Goal: Book appointment/travel/reservation

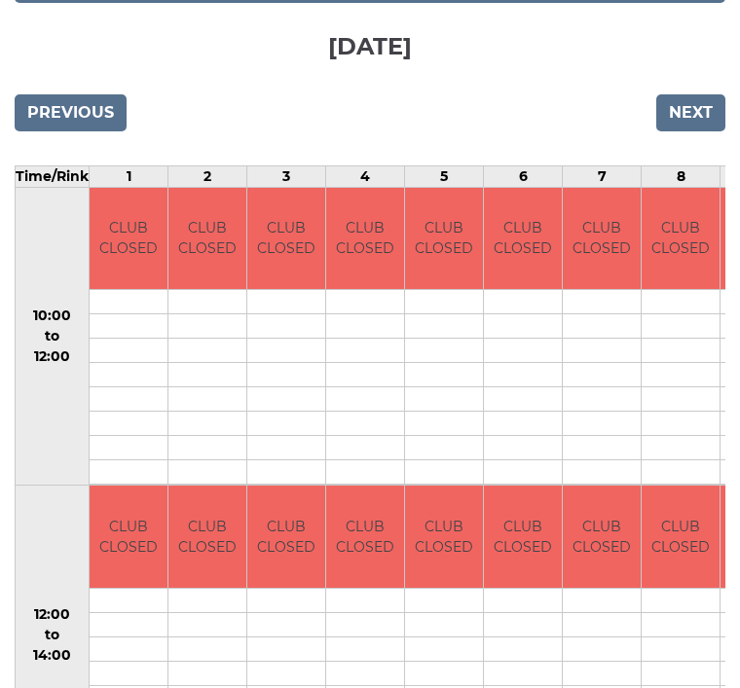
scroll to position [378, 0]
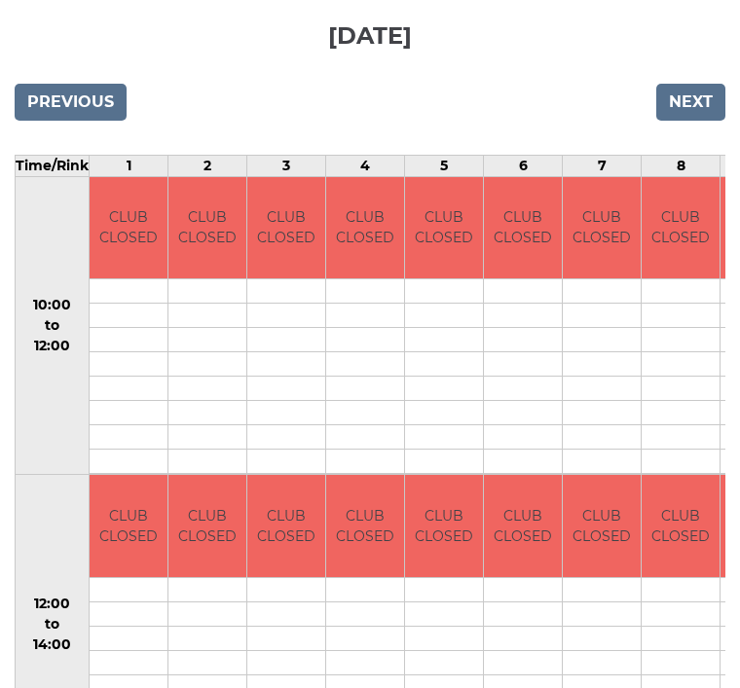
click at [672, 111] on input "Next" at bounding box center [690, 102] width 69 height 37
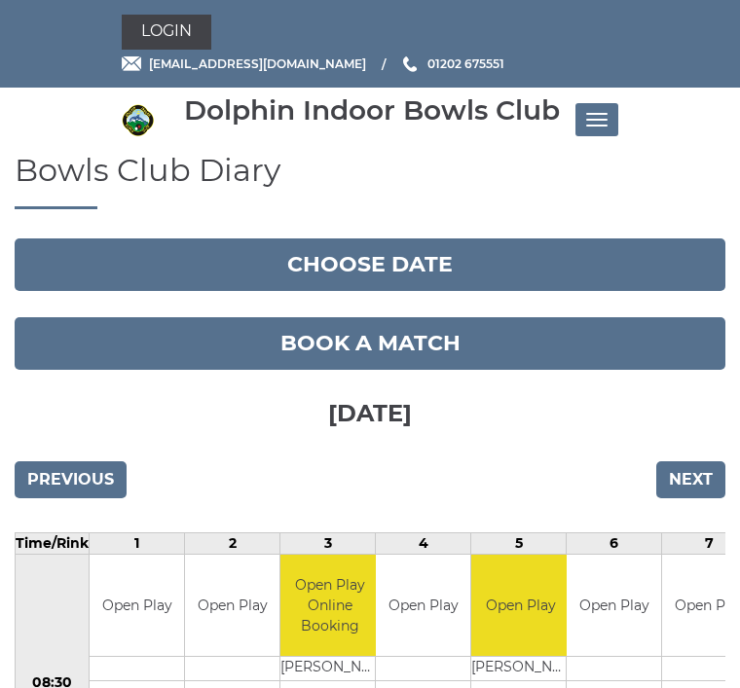
click at [689, 45] on div "Login reception@dolphinibc.com 01202 675551" at bounding box center [370, 44] width 740 height 88
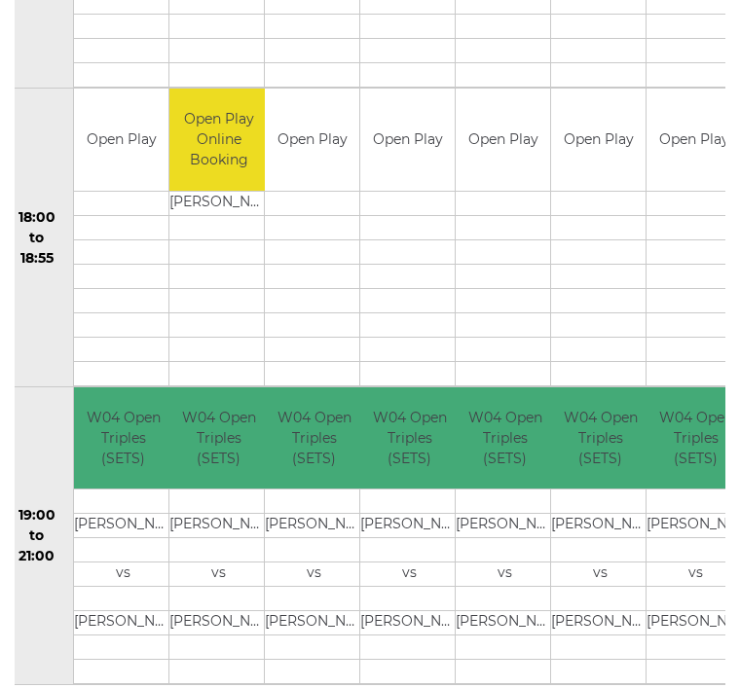
scroll to position [0, 14]
click at [142, 566] on td "vs" at bounding box center [125, 575] width 98 height 24
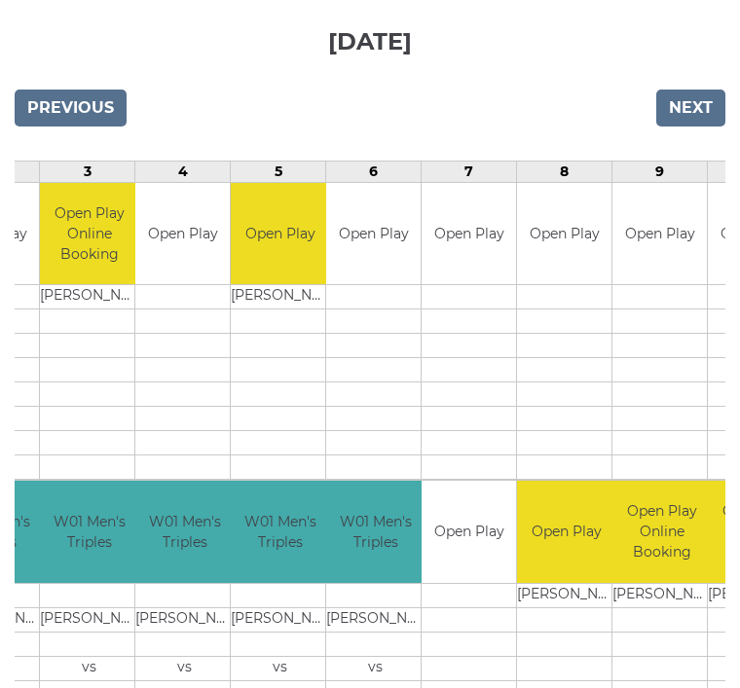
scroll to position [373, 0]
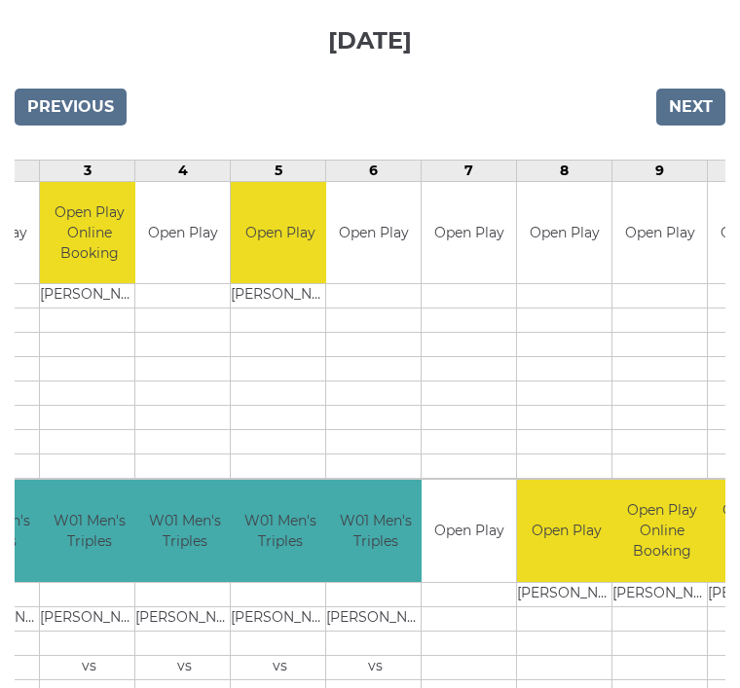
click at [686, 108] on input "Next" at bounding box center [690, 107] width 69 height 37
click at [686, 116] on input "Next" at bounding box center [690, 107] width 69 height 37
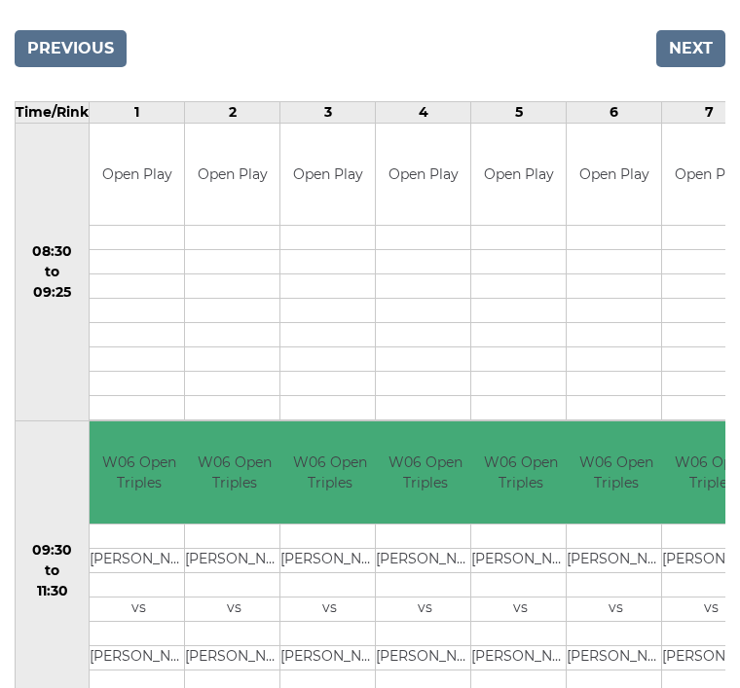
scroll to position [440, 0]
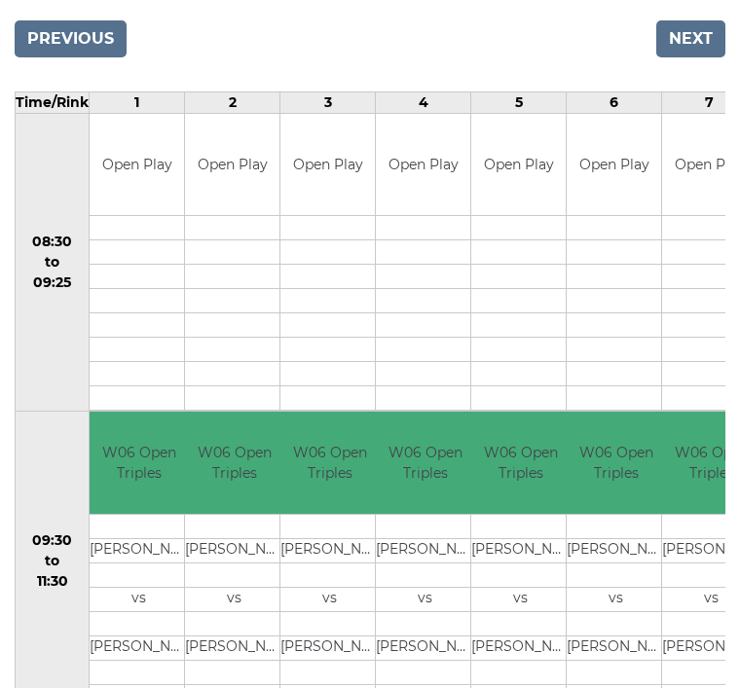
click at [676, 31] on input "Next" at bounding box center [690, 39] width 69 height 37
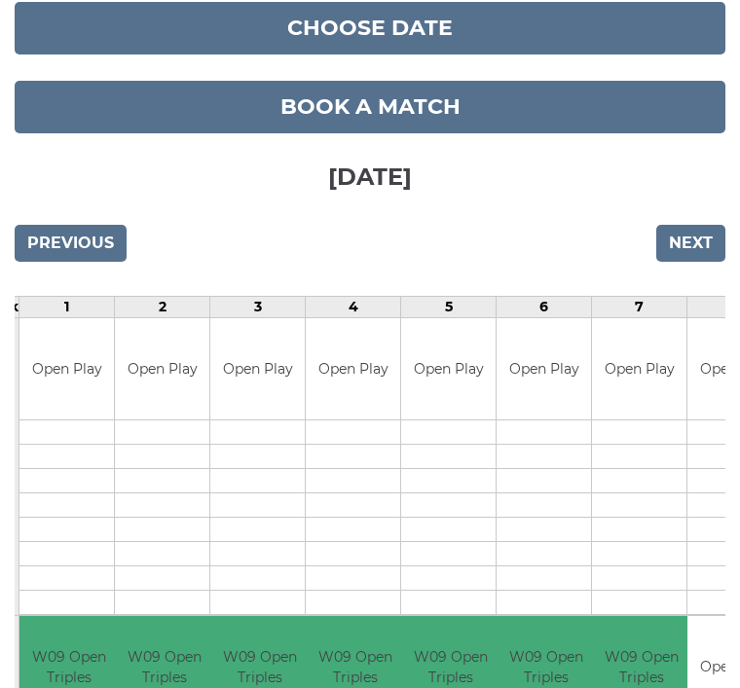
scroll to position [238, 0]
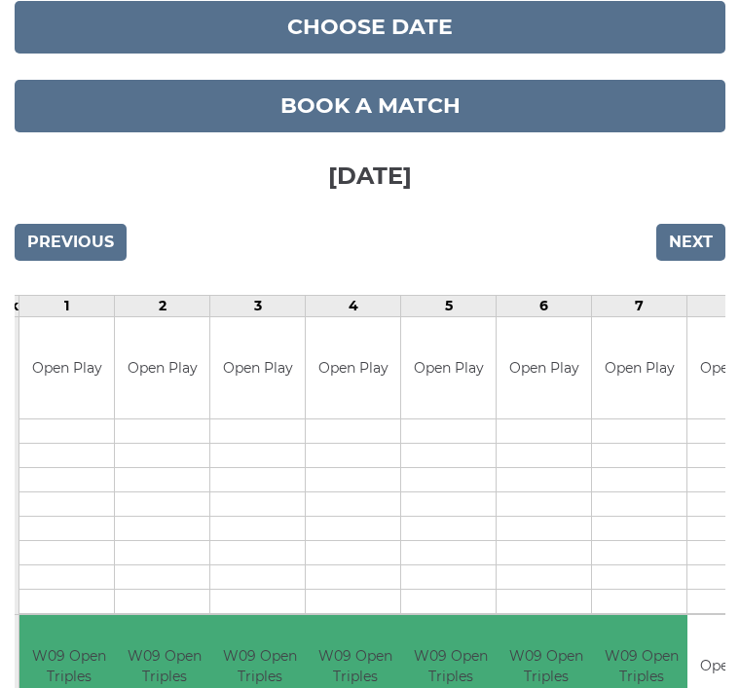
click at [692, 252] on input "Next" at bounding box center [690, 242] width 69 height 37
click at [693, 242] on input "Next" at bounding box center [690, 242] width 69 height 37
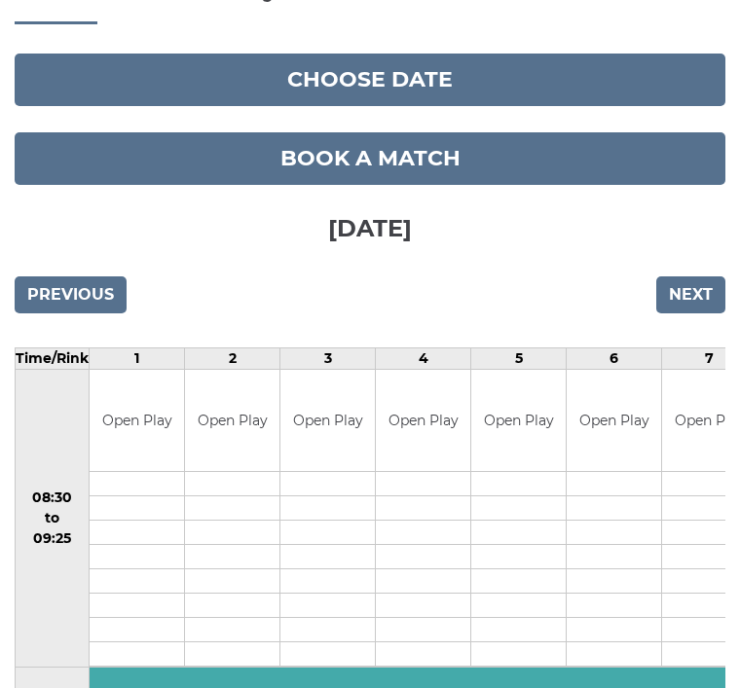
scroll to position [174, 0]
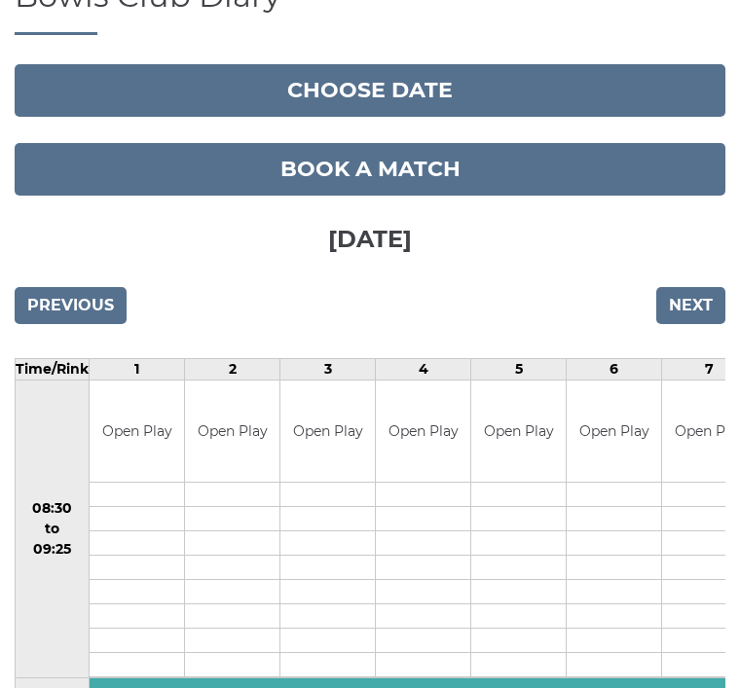
click at [678, 293] on input "Next" at bounding box center [690, 305] width 69 height 37
click at [686, 287] on input "Next" at bounding box center [690, 305] width 69 height 37
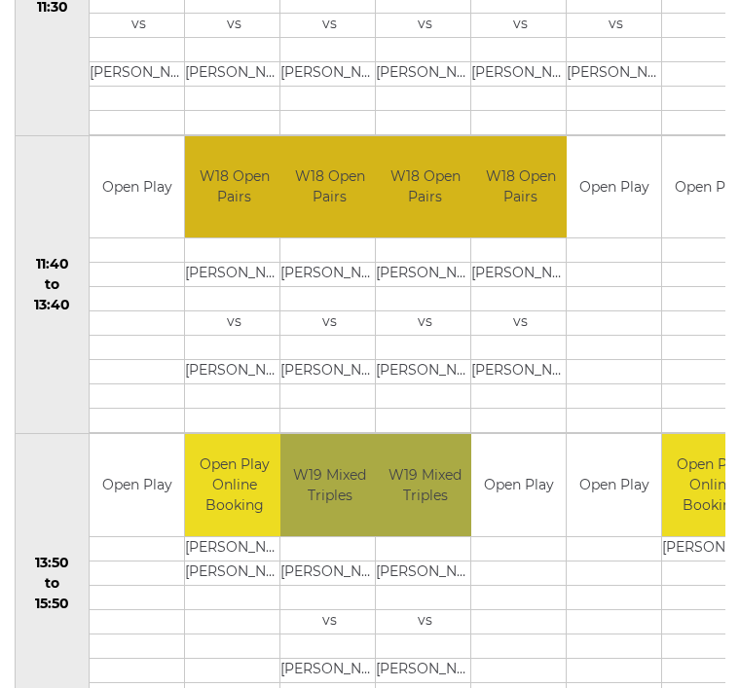
scroll to position [1059, 0]
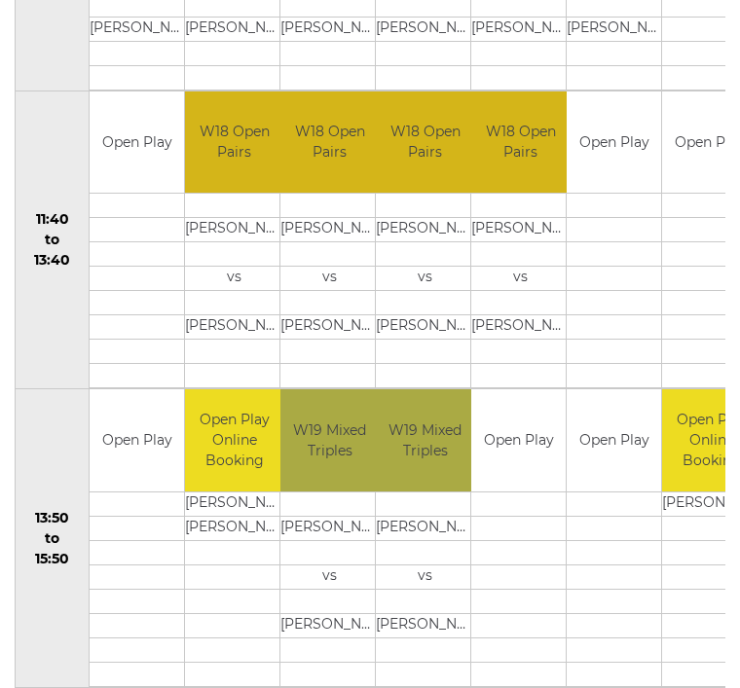
click at [78, 666] on td "13:50 to 15:50" at bounding box center [53, 539] width 74 height 299
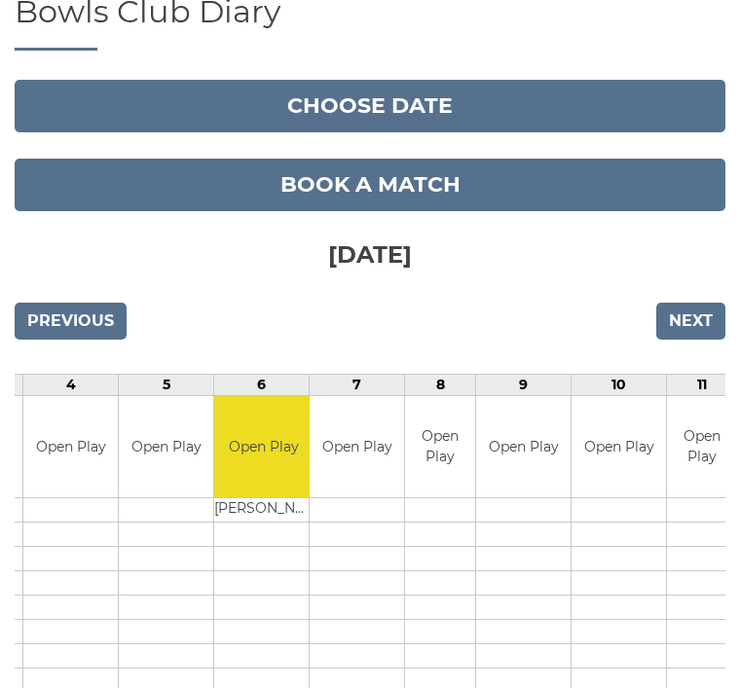
scroll to position [155, 0]
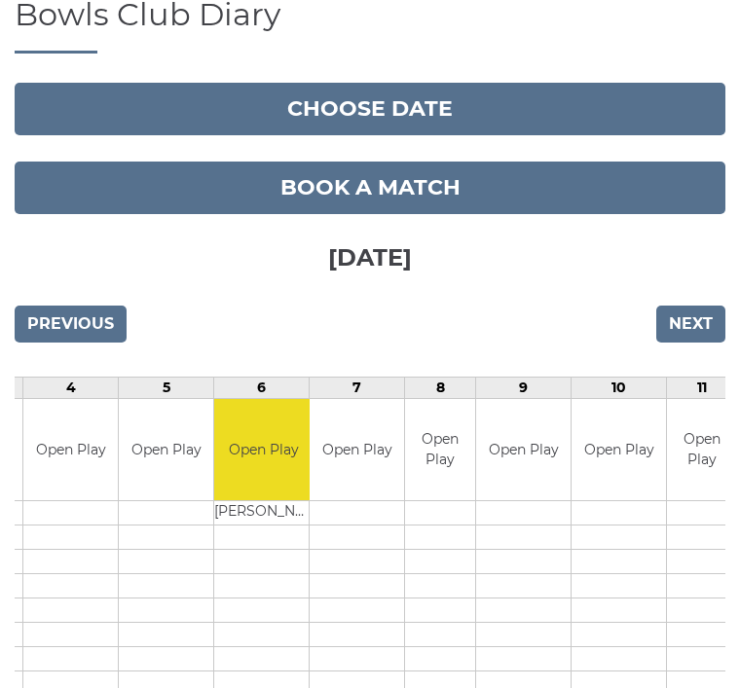
click at [671, 318] on input "Next" at bounding box center [690, 325] width 69 height 37
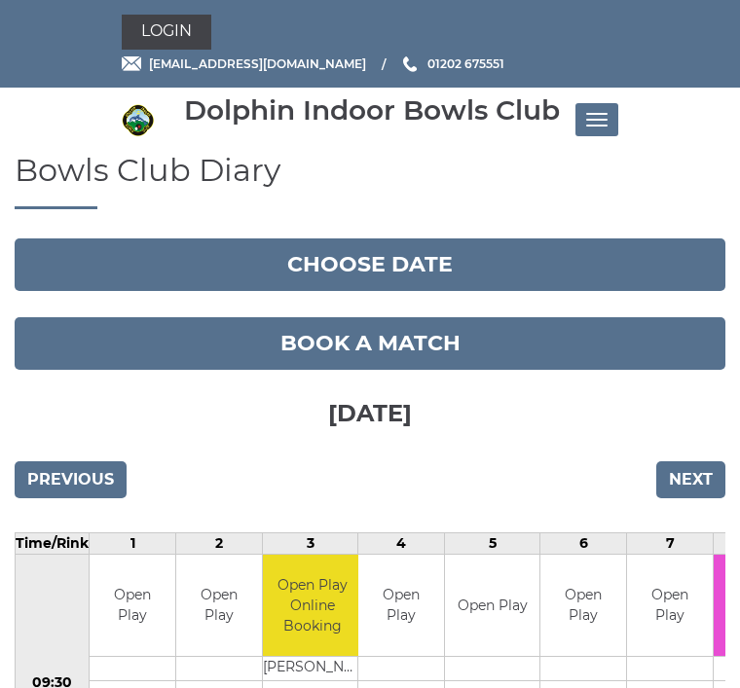
click at [679, 317] on link "Book a match" at bounding box center [370, 343] width 711 height 53
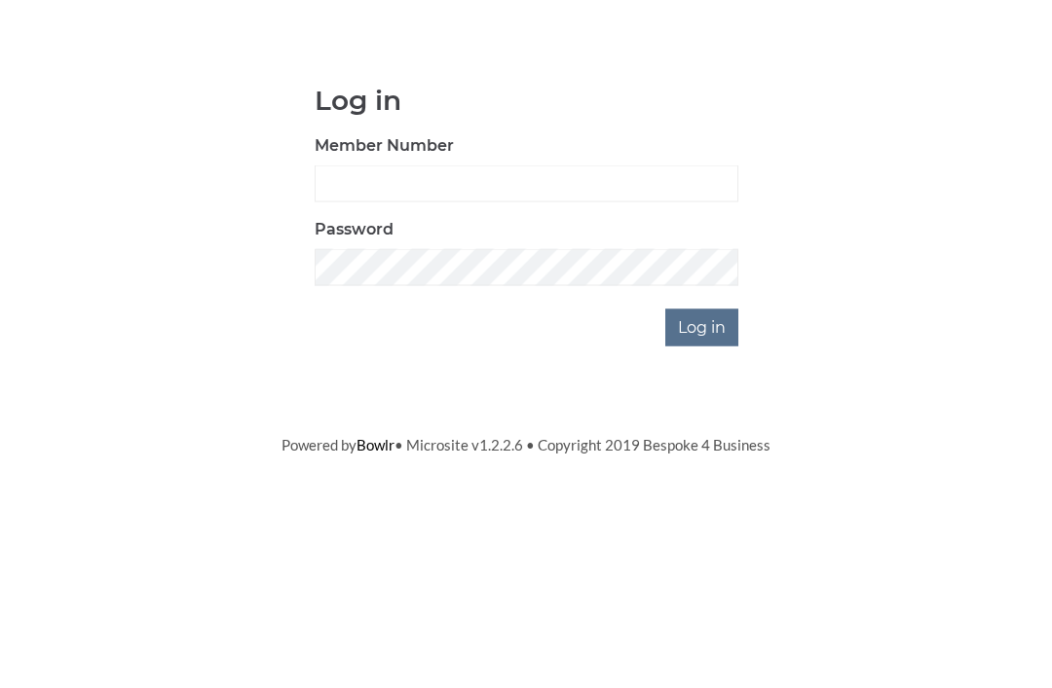
scroll to position [153, 0]
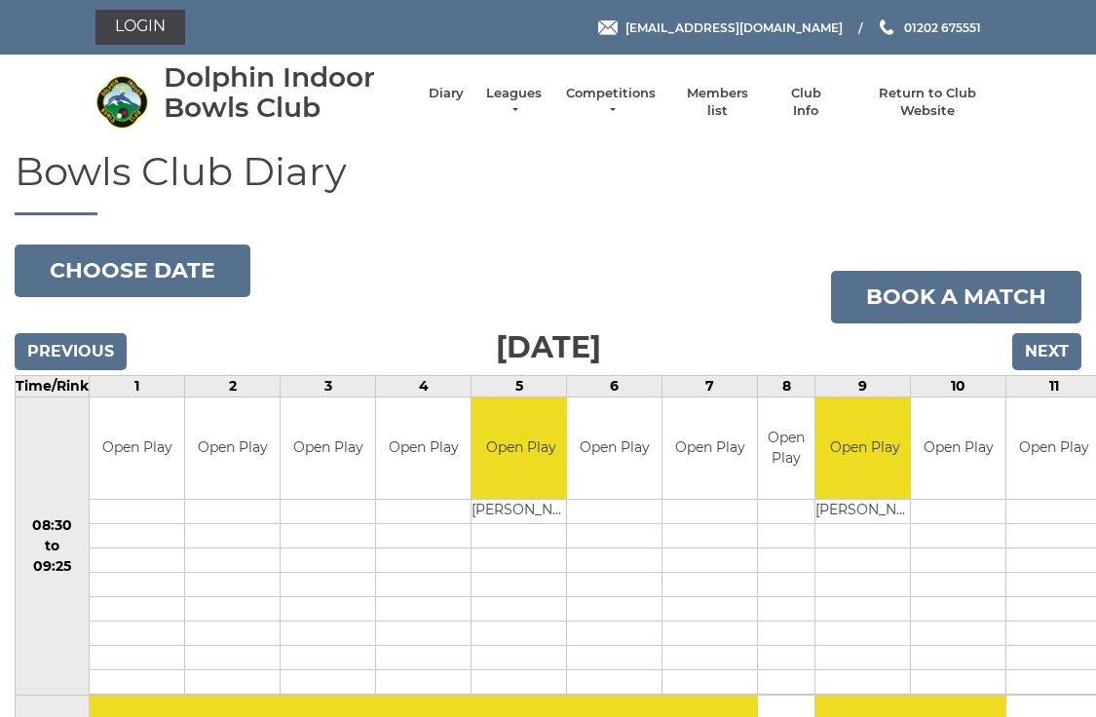
click at [1032, 349] on input "Next" at bounding box center [1046, 351] width 69 height 37
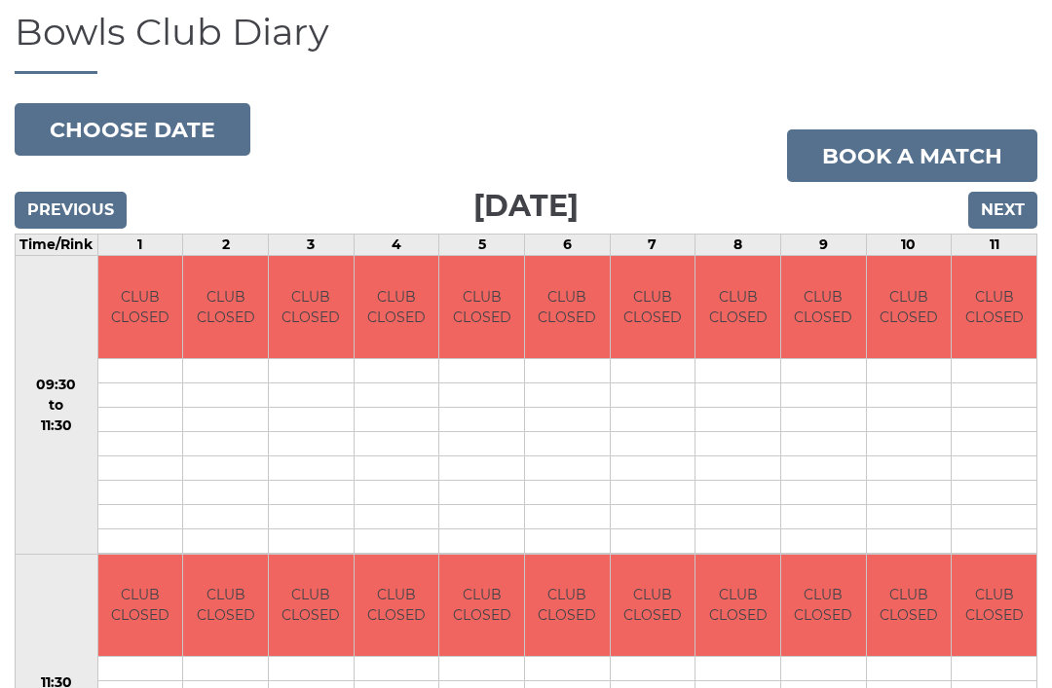
click at [1006, 217] on input "Next" at bounding box center [1002, 210] width 69 height 37
click at [1010, 192] on input "Next" at bounding box center [1002, 210] width 69 height 37
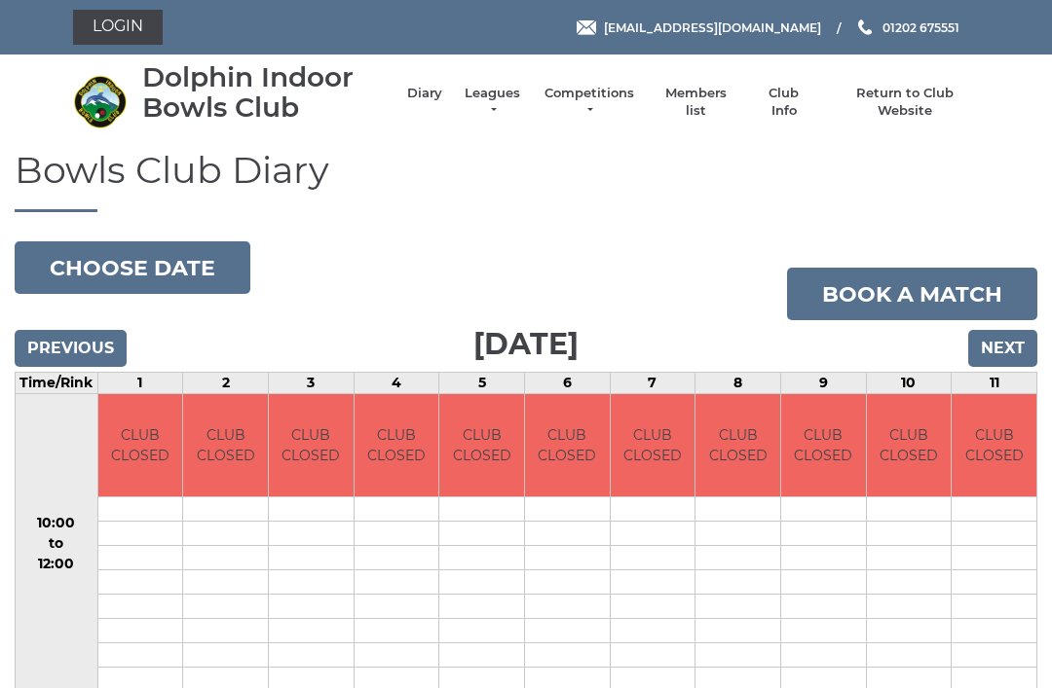
click at [98, 266] on button "Choose date" at bounding box center [133, 268] width 236 height 53
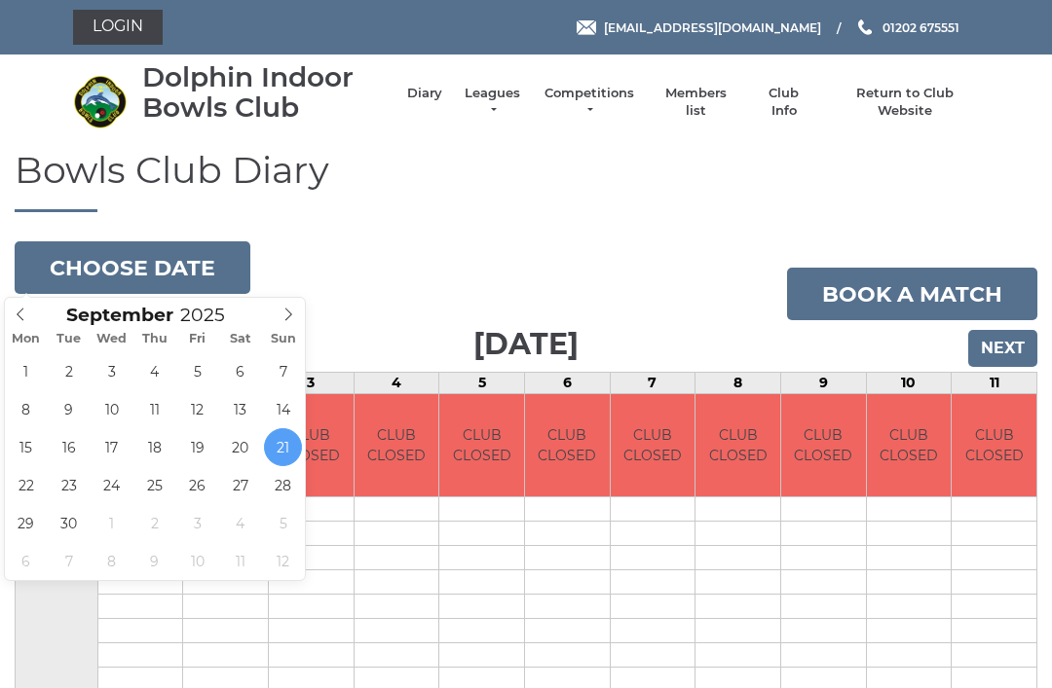
type input "[DATE]"
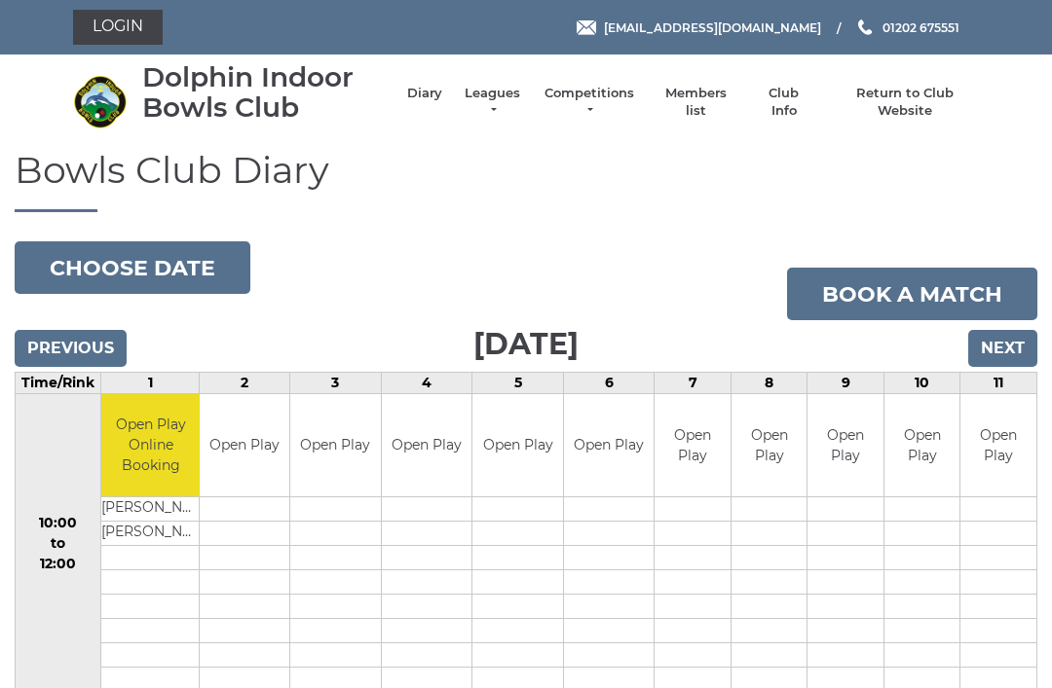
click at [89, 271] on button "Choose date" at bounding box center [133, 268] width 236 height 53
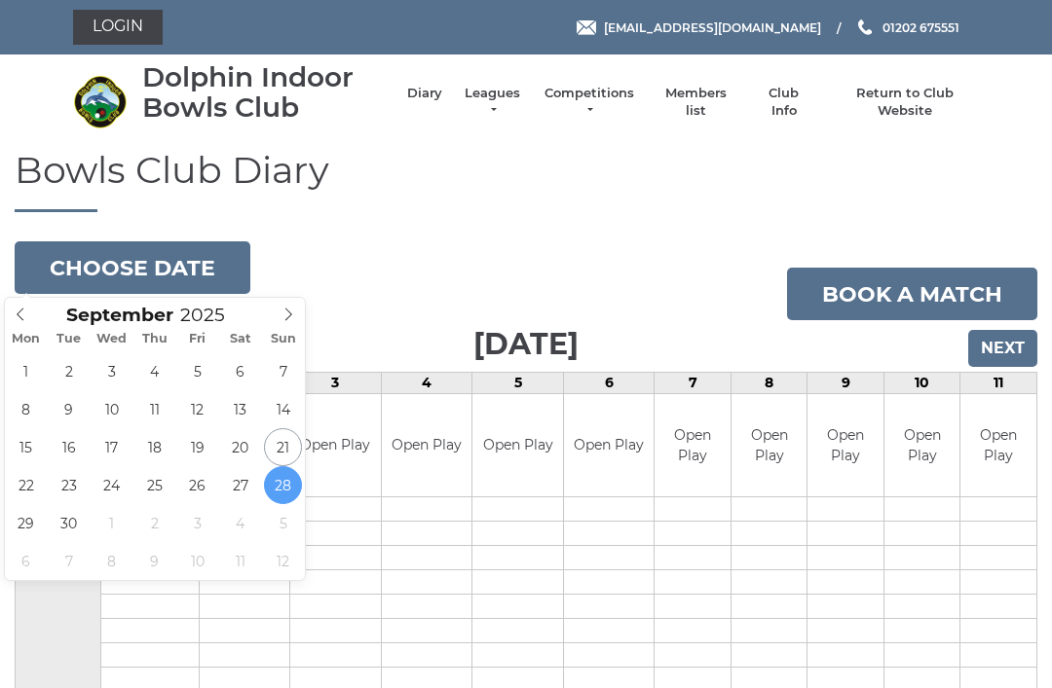
type input "2025-09-27"
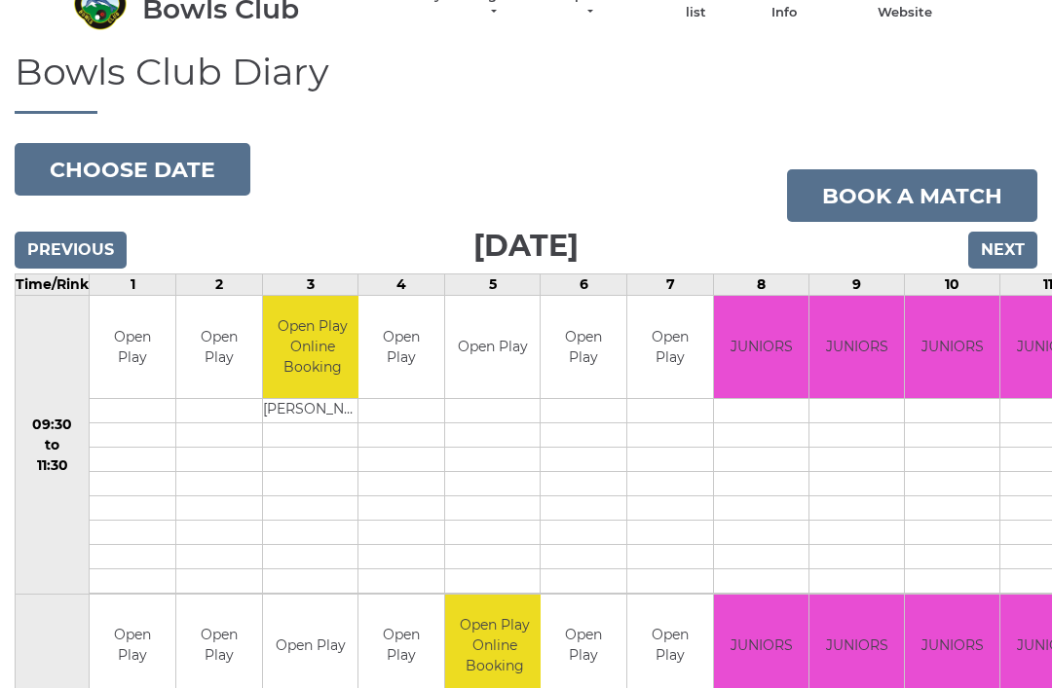
scroll to position [28, 0]
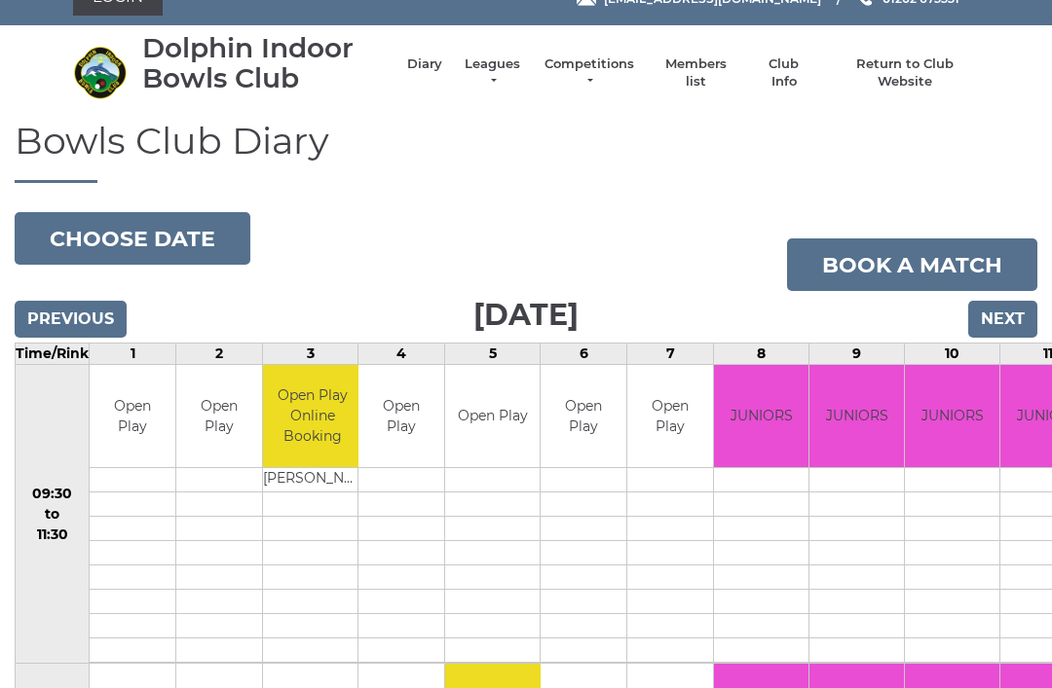
click at [104, 231] on button "Choose date" at bounding box center [133, 239] width 236 height 53
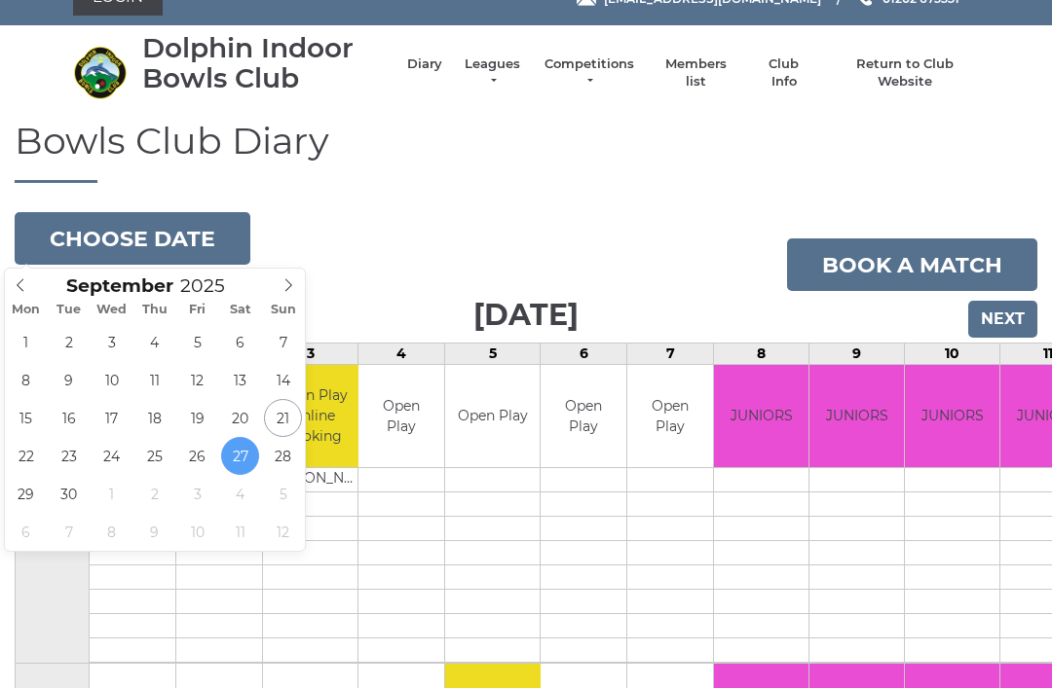
click at [290, 285] on icon at bounding box center [288, 286] width 14 height 14
type input "[DATE]"
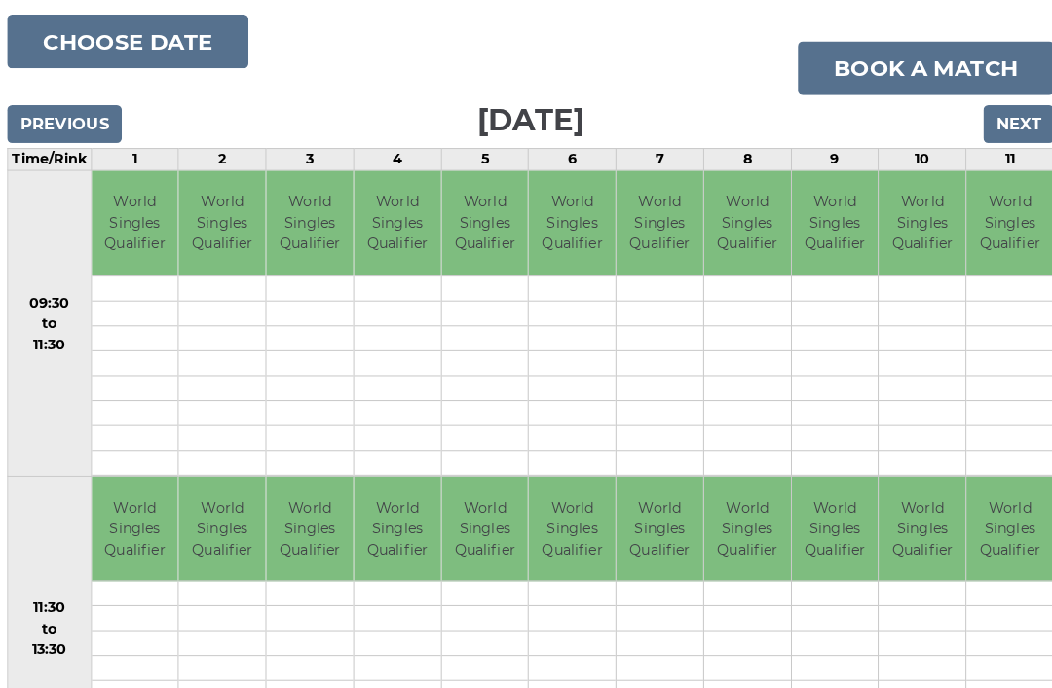
scroll to position [199, 0]
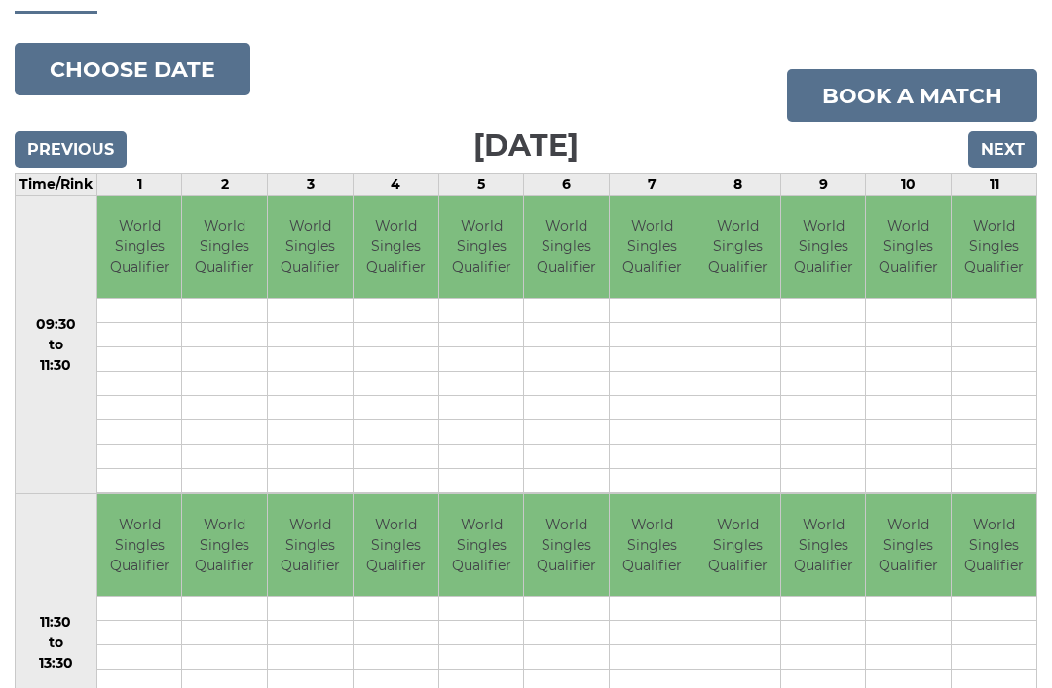
click at [202, 473] on td at bounding box center [224, 480] width 85 height 24
click at [104, 65] on button "Choose date" at bounding box center [133, 69] width 236 height 53
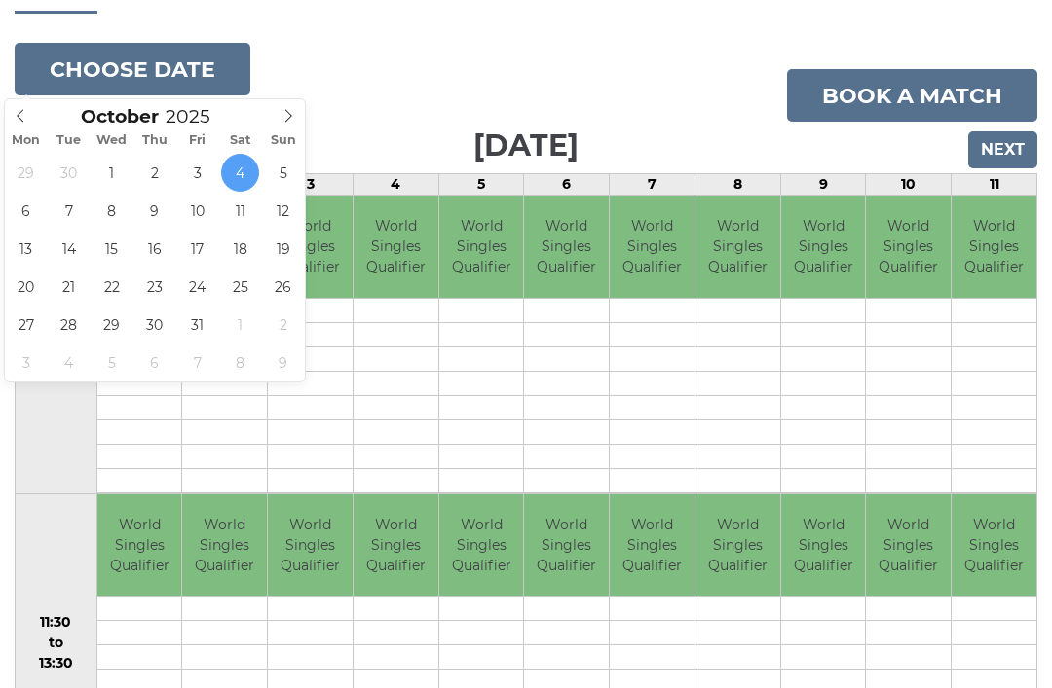
type input "2025-10-05"
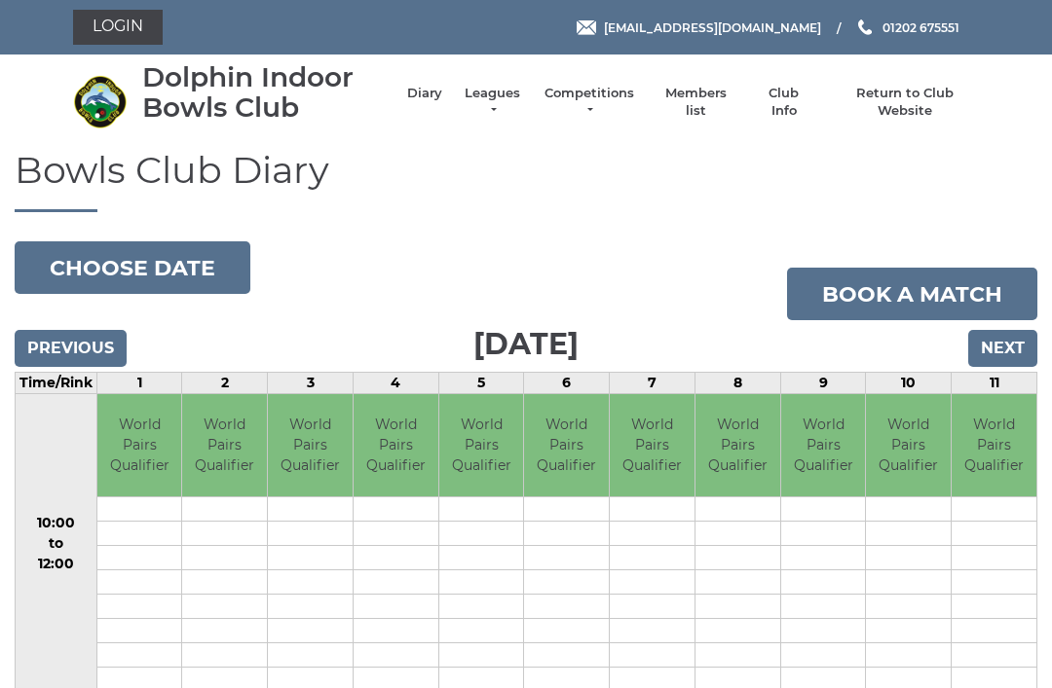
click at [1003, 344] on input "Next" at bounding box center [1002, 348] width 69 height 37
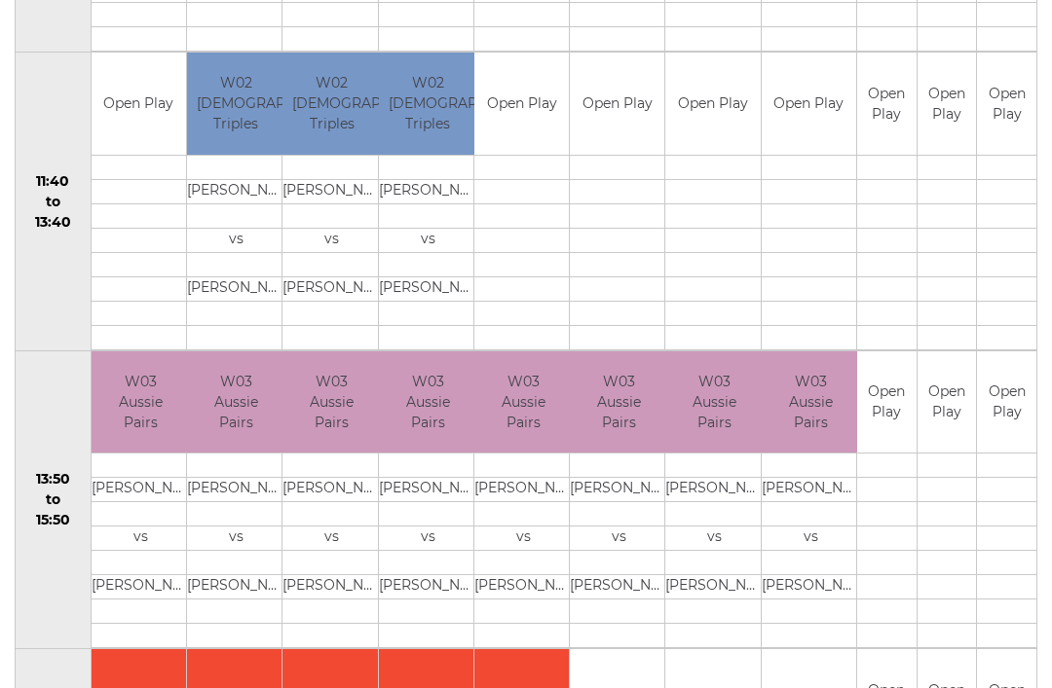
scroll to position [941, 0]
